Goal: Task Accomplishment & Management: Use online tool/utility

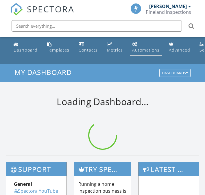
click at [133, 48] on div "Automations" at bounding box center [145, 49] width 27 height 5
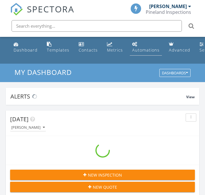
scroll to position [987, 205]
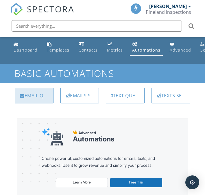
click at [30, 98] on div "Email Queue" at bounding box center [34, 96] width 39 height 16
